Goal: Browse casually: Explore the website without a specific task or goal

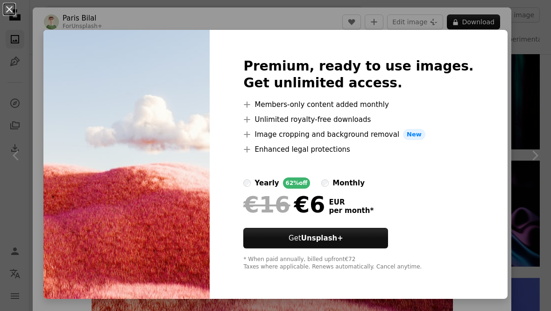
scroll to position [0, 735]
click at [536, 57] on div "An X shape Premium, ready to use images. Get unlimited access. A plus sign Memb…" at bounding box center [275, 155] width 551 height 311
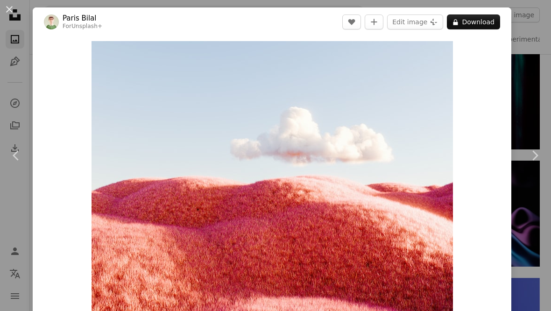
click at [14, 7] on button "An X shape" at bounding box center [9, 9] width 11 height 11
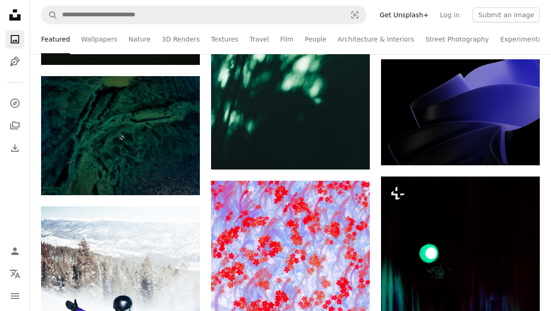
scroll to position [16670, 0]
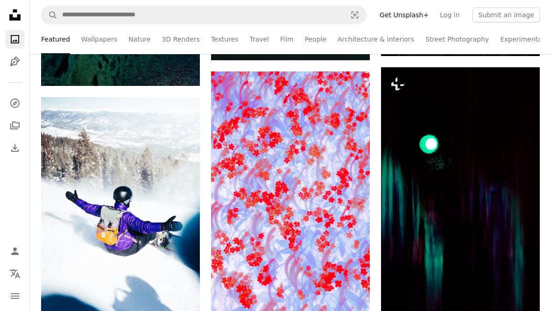
click at [341, 244] on img at bounding box center [290, 193] width 159 height 244
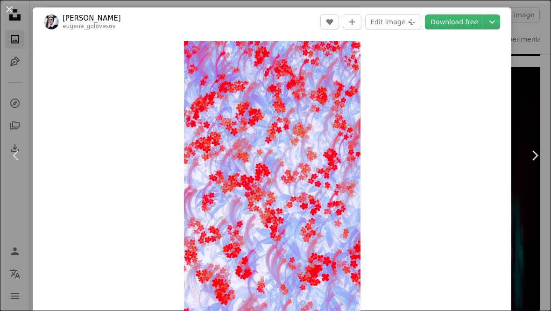
click at [8, 6] on button "An X shape" at bounding box center [9, 9] width 11 height 11
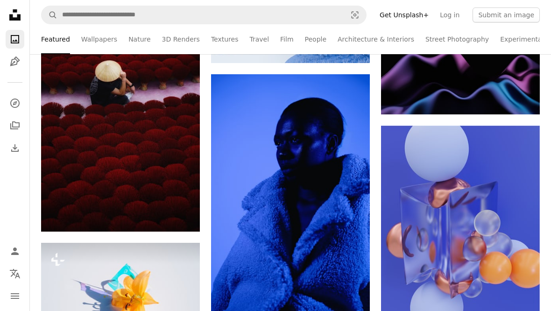
scroll to position [16971, 0]
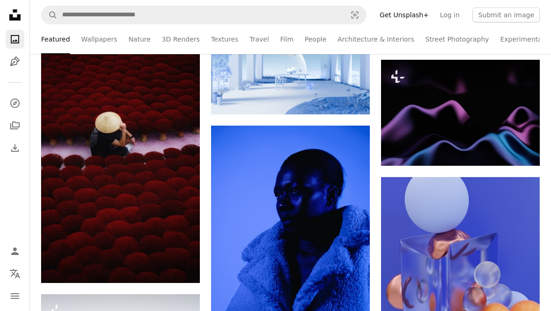
click at [160, 186] on img at bounding box center [120, 164] width 159 height 238
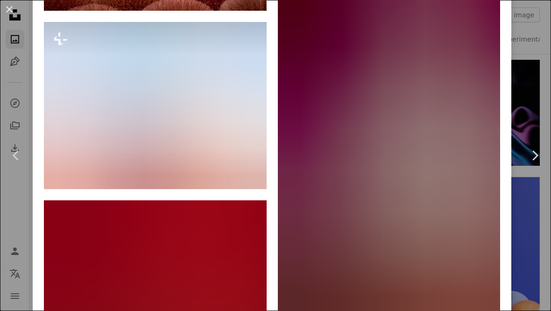
scroll to position [1863, 0]
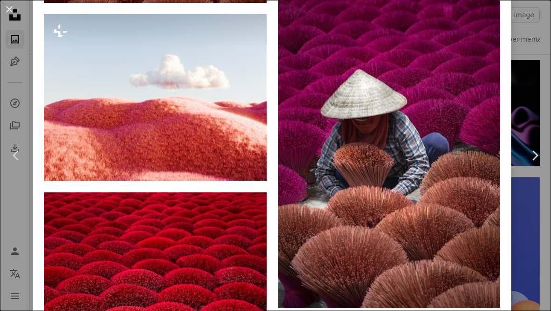
click at [88, 166] on link "Paris Bilal" at bounding box center [92, 161] width 40 height 9
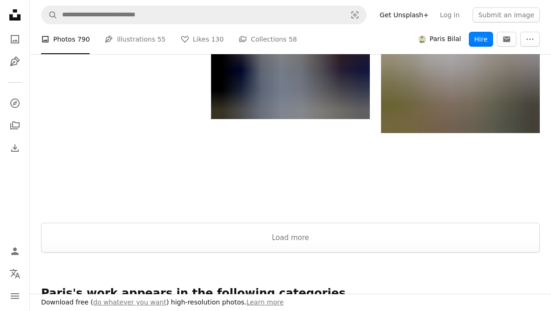
scroll to position [997, 0]
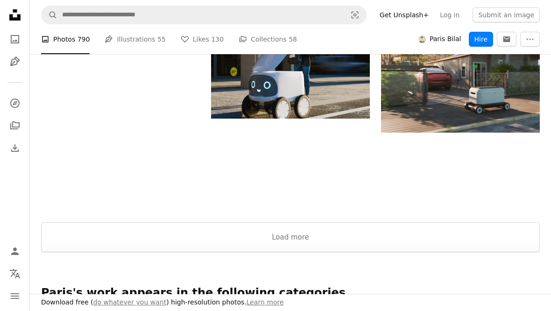
click at [420, 248] on button "Load more" at bounding box center [290, 237] width 499 height 30
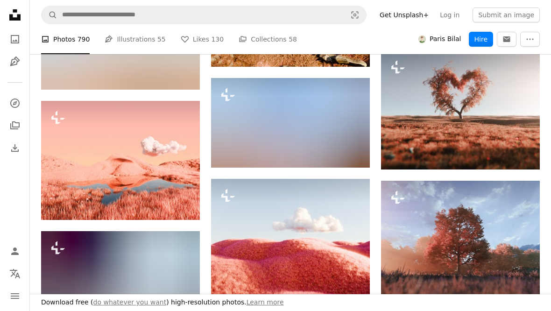
scroll to position [3469, 0]
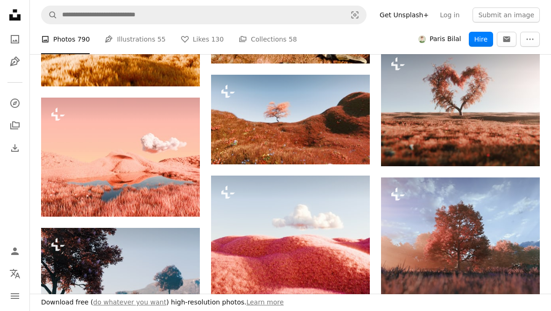
click at [303, 232] on img at bounding box center [290, 235] width 159 height 119
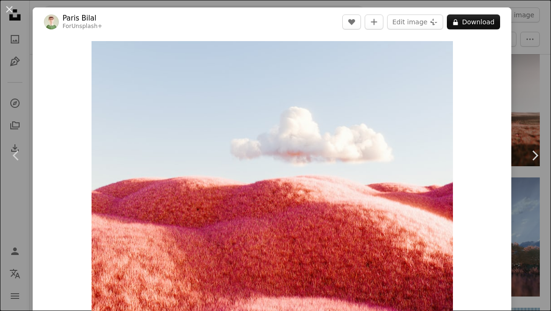
scroll to position [0, 184]
click at [427, 26] on button "Edit image Plus sign for Unsplash+" at bounding box center [415, 21] width 56 height 15
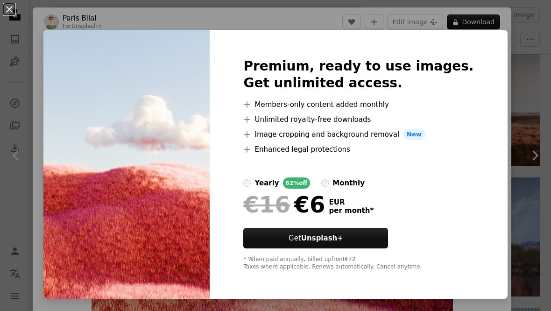
click at [501, 83] on div "An X shape Premium, ready to use images. Get unlimited access. A plus sign Memb…" at bounding box center [275, 155] width 551 height 311
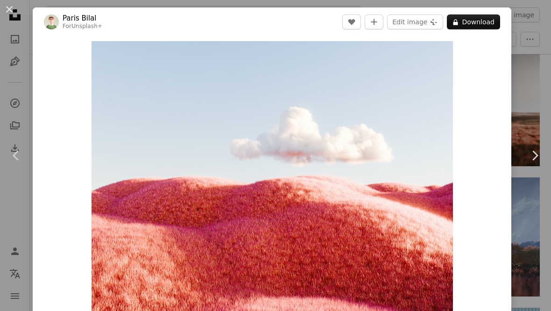
click at [7, 11] on button "An X shape" at bounding box center [9, 9] width 11 height 11
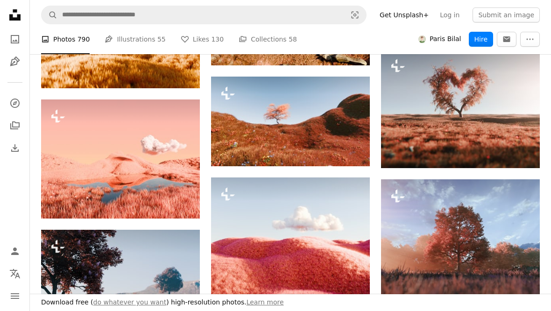
scroll to position [3488, 0]
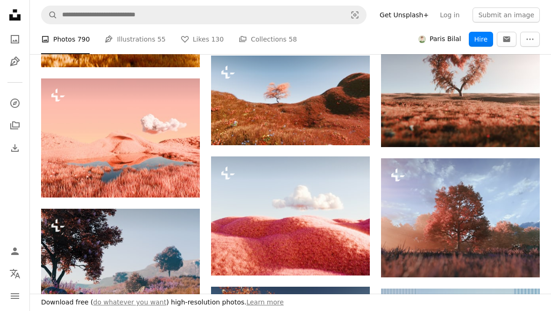
click at [354, 232] on img at bounding box center [290, 216] width 159 height 119
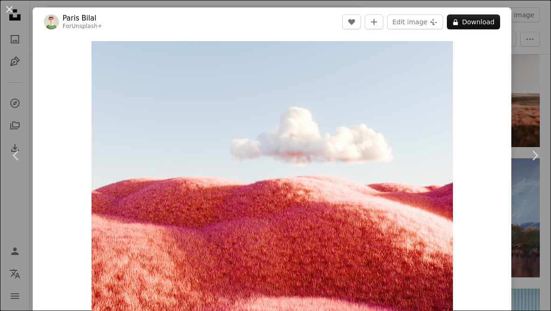
click at [538, 146] on link "Chevron right" at bounding box center [535, 156] width 33 height 90
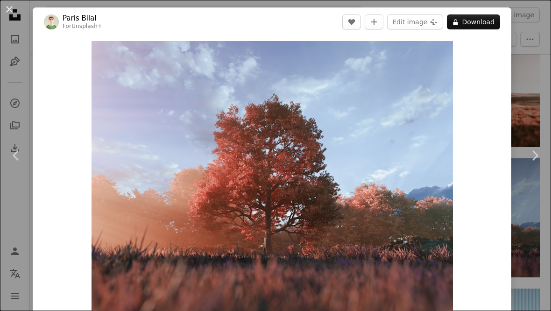
scroll to position [0, 735]
click at [11, 15] on button "An X shape" at bounding box center [9, 9] width 11 height 11
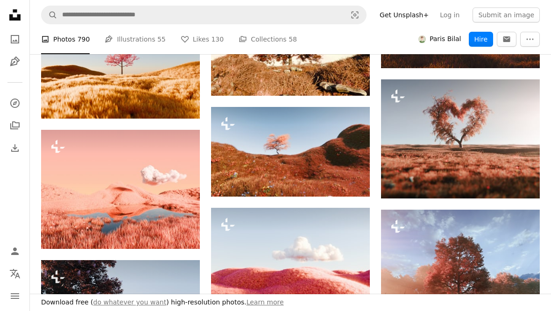
scroll to position [3437, 0]
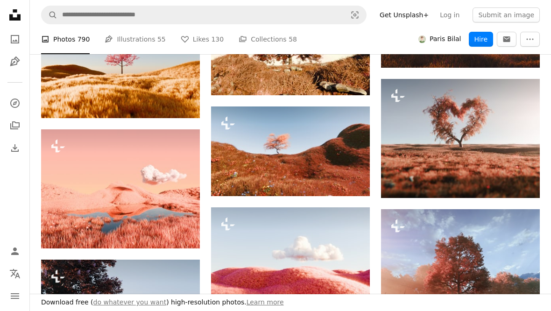
click at [173, 188] on img at bounding box center [120, 188] width 159 height 119
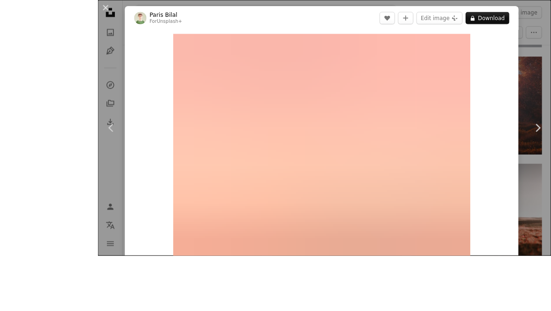
scroll to position [3396, 0]
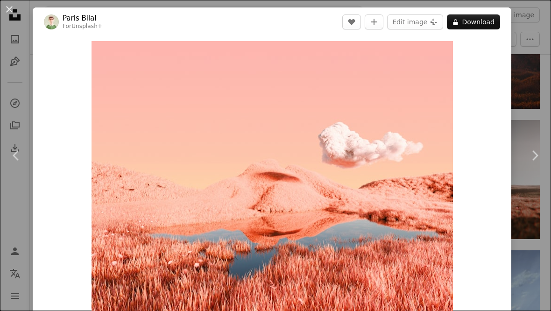
click at [7, 15] on button "An X shape" at bounding box center [9, 9] width 11 height 11
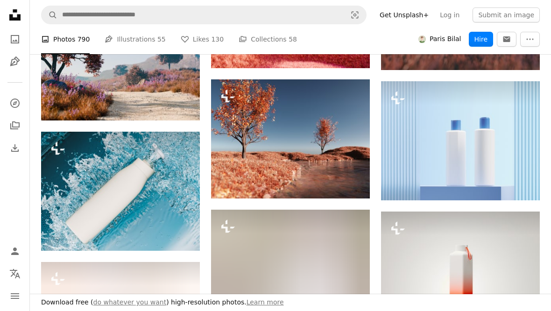
scroll to position [3715, 0]
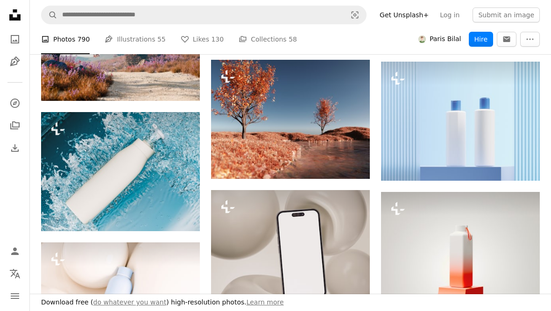
click at [351, 126] on img at bounding box center [290, 119] width 159 height 119
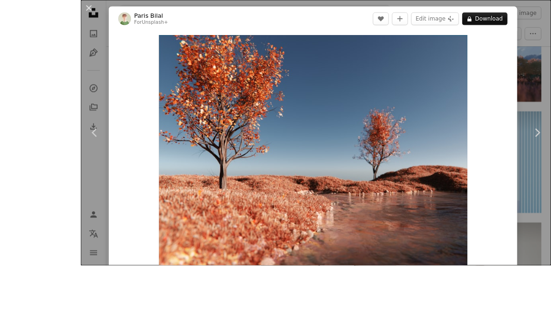
scroll to position [3708, 0]
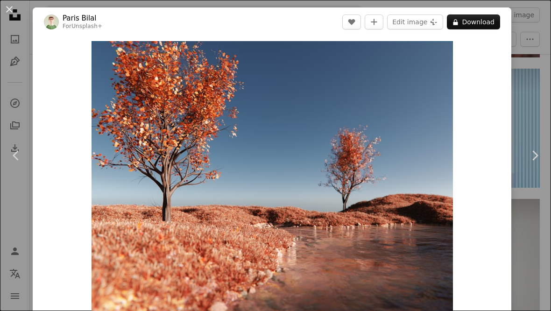
click at [8, 11] on button "An X shape" at bounding box center [9, 9] width 11 height 11
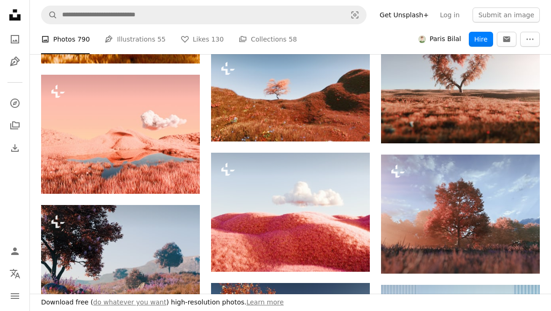
scroll to position [3437, 0]
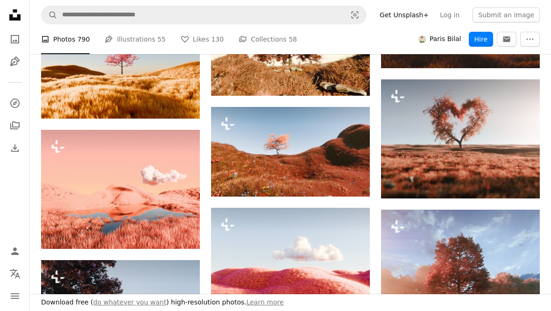
click at [338, 261] on img at bounding box center [290, 267] width 159 height 119
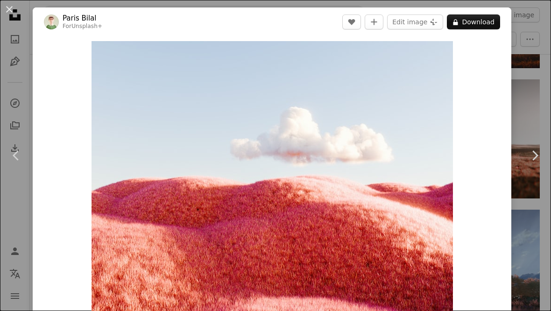
scroll to position [0, 812]
click at [393, 167] on img "Zoom in on this image" at bounding box center [273, 176] width 362 height 271
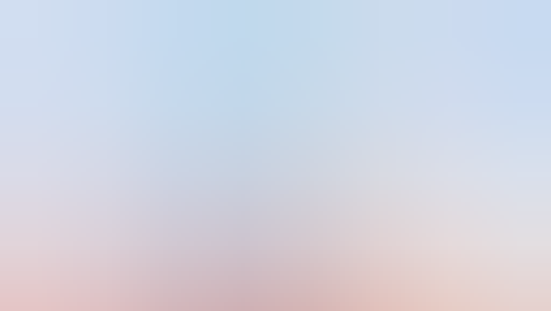
scroll to position [36, 0]
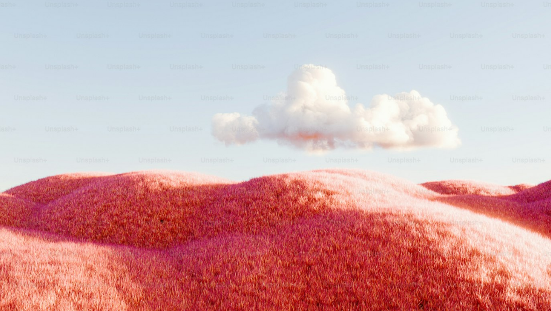
click at [429, 144] on img "Zoom out on this image" at bounding box center [276, 171] width 552 height 414
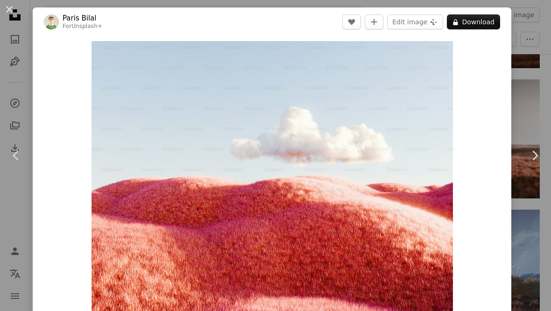
click at [10, 12] on button "An X shape" at bounding box center [9, 9] width 11 height 11
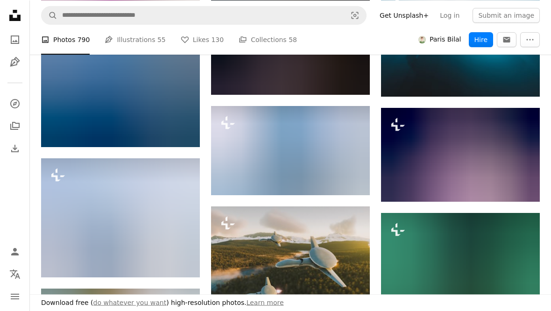
scroll to position [4190, 0]
